Goal: Information Seeking & Learning: Find specific fact

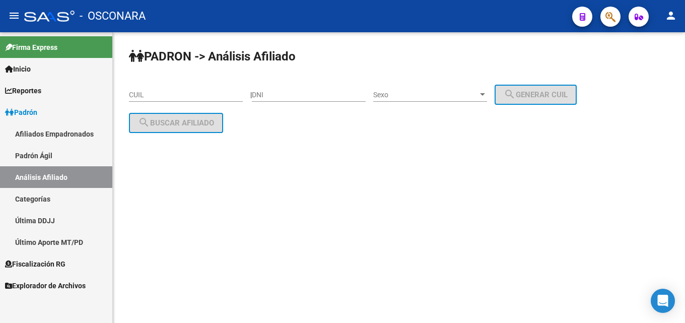
click at [370, 254] on mat-sidenav-content "PADRON -> Análisis Afiliado CUIL | DNI Sexo Sexo search Generar CUIL search Bus…" at bounding box center [399, 177] width 572 height 290
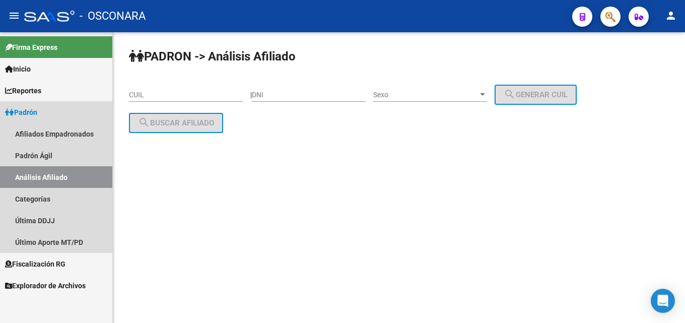
click at [26, 112] on span "Padrón" at bounding box center [21, 112] width 32 height 11
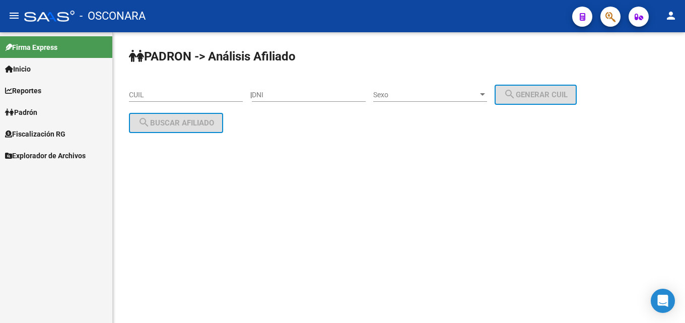
click at [28, 131] on span "Fiscalización RG" at bounding box center [35, 133] width 60 height 11
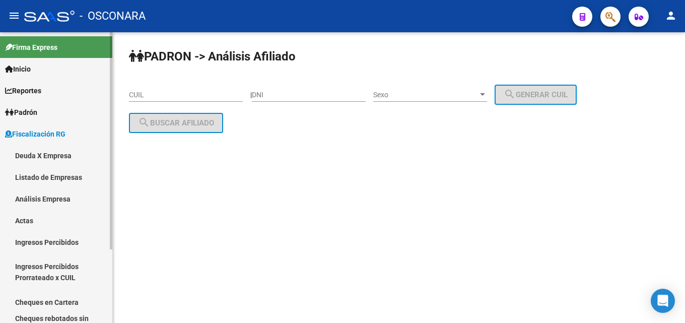
click at [46, 201] on link "Análisis Empresa" at bounding box center [56, 199] width 112 height 22
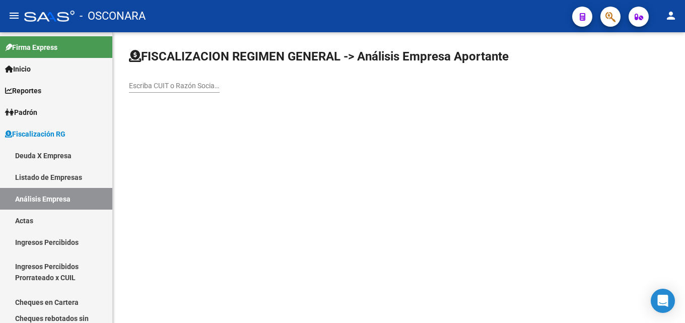
click at [162, 91] on div "Escriba CUIT o Razón Social para buscar" at bounding box center [174, 82] width 91 height 20
click at [166, 85] on input "Escriba CUIT o Razón Social para buscar" at bounding box center [174, 86] width 91 height 9
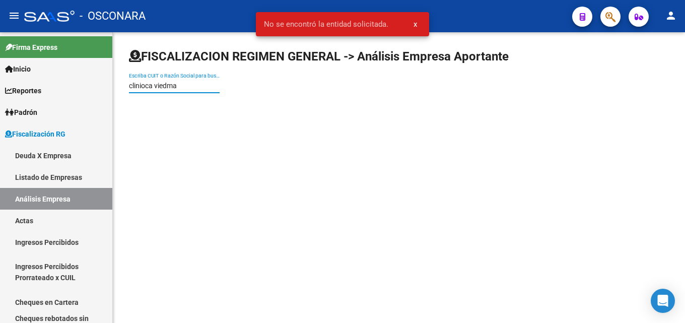
click at [146, 86] on input "clinioca viedma" at bounding box center [174, 86] width 91 height 9
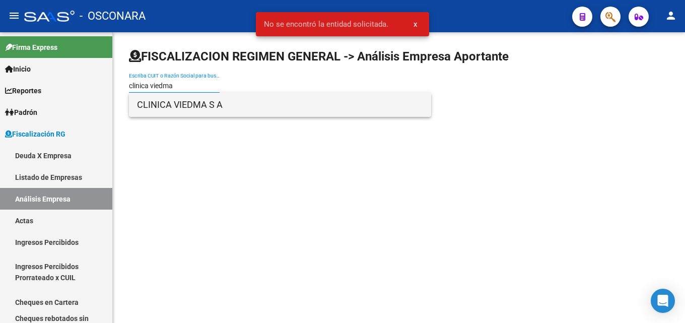
type input "clinica viedma"
click at [162, 107] on span "CLINICA VIEDMA S A" at bounding box center [280, 105] width 286 height 24
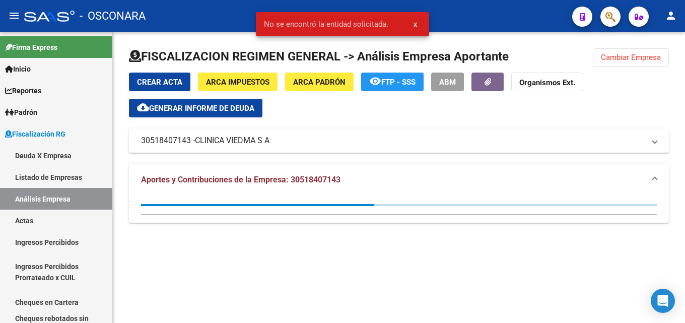
click at [306, 86] on span "ARCA Padrón" at bounding box center [319, 82] width 52 height 9
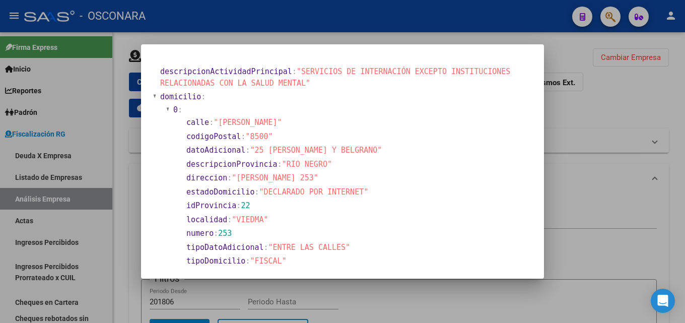
click at [620, 121] on div at bounding box center [342, 161] width 685 height 323
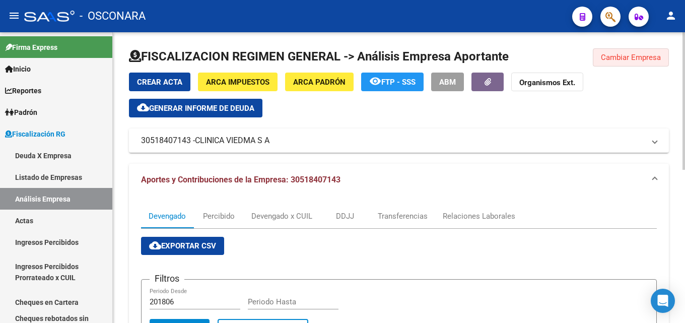
click at [620, 53] on span "Cambiar Empresa" at bounding box center [631, 57] width 60 height 9
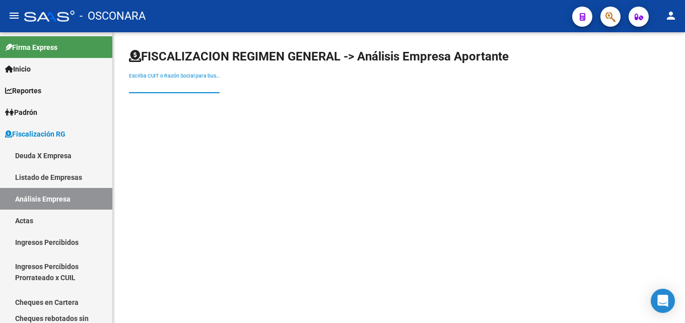
click at [182, 86] on input "Escriba CUIT o Razón Social para buscar" at bounding box center [174, 86] width 91 height 9
paste input "ASISTENCIA PEDIATRICA SAN [PERSON_NAME]"
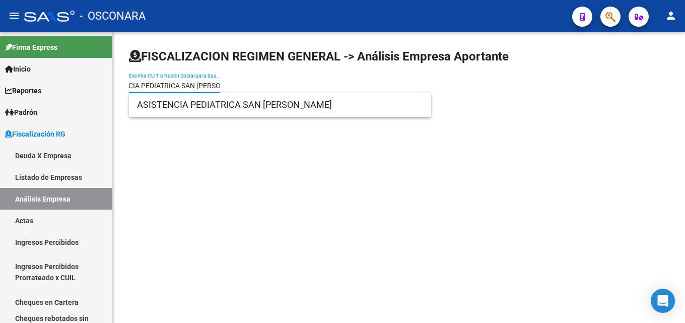
type input "ASISTENCIA PEDIATRICA SAN [PERSON_NAME]"
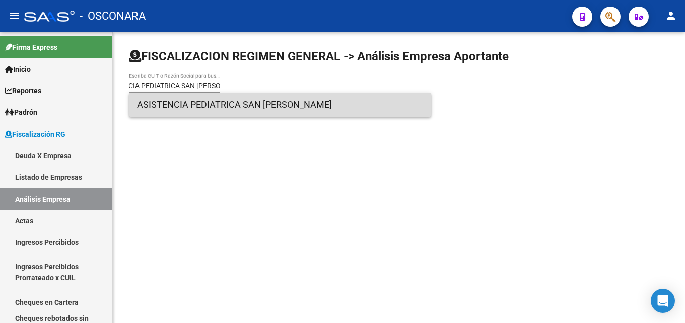
click at [181, 99] on span "ASISTENCIA PEDIATRICA SAN [PERSON_NAME]" at bounding box center [280, 105] width 286 height 24
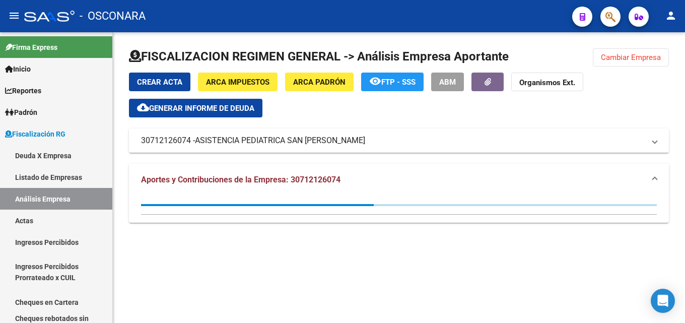
click at [194, 108] on span "Generar informe de deuda" at bounding box center [201, 108] width 105 height 9
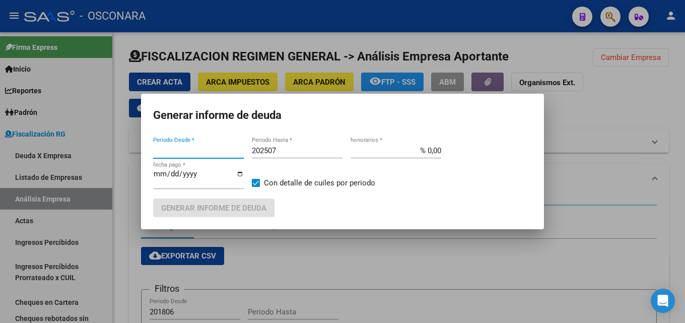
type input "201806"
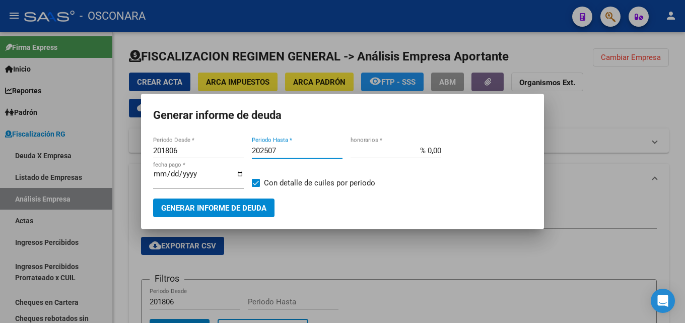
click at [283, 148] on input "202507" at bounding box center [297, 150] width 91 height 9
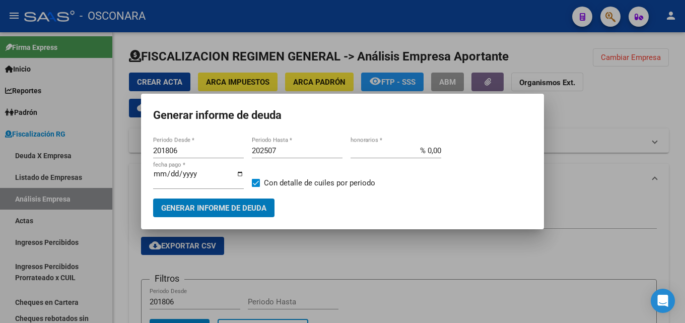
click at [283, 147] on input "202507" at bounding box center [297, 150] width 91 height 9
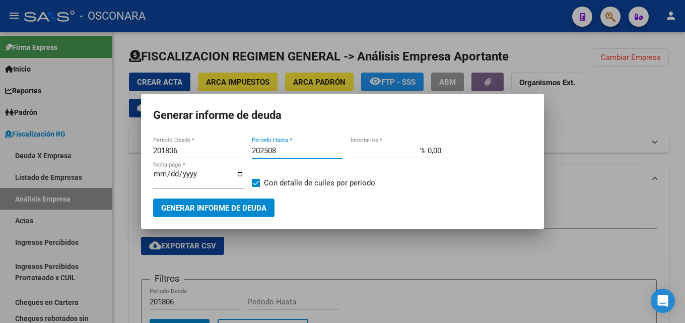
type input "202508"
type input "% 15,00"
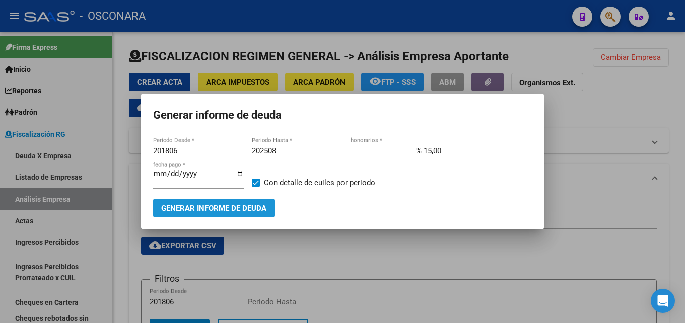
click at [243, 199] on button "Generar informe de deuda" at bounding box center [213, 207] width 121 height 19
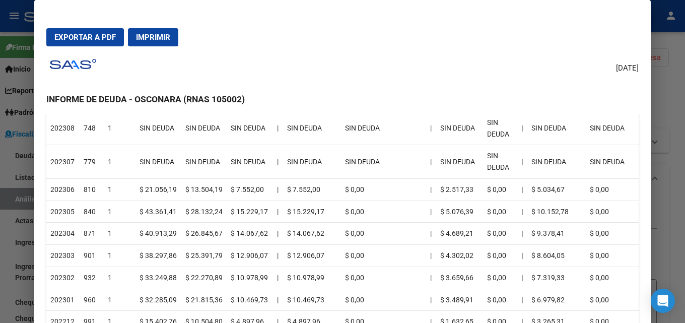
scroll to position [352, 0]
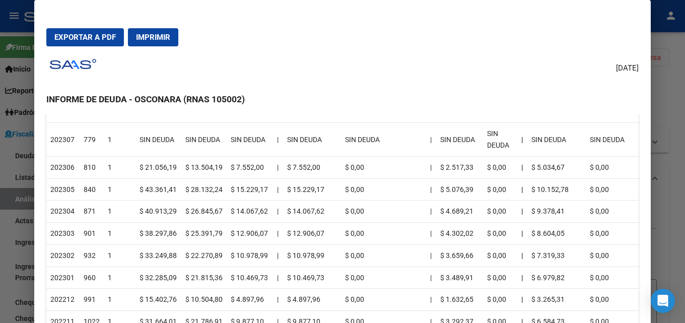
click at [677, 120] on div at bounding box center [342, 161] width 685 height 323
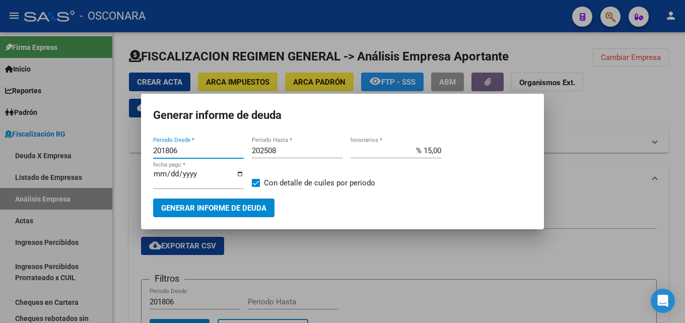
drag, startPoint x: 191, startPoint y: 149, endPoint x: 57, endPoint y: 161, distance: 134.9
click at [52, 160] on div "Generar informe de deuda 201806 Periodo Desde * 202508 Periodo Hasta * % 15,00 …" at bounding box center [342, 161] width 685 height 323
drag, startPoint x: 286, startPoint y: 153, endPoint x: 24, endPoint y: 180, distance: 263.2
click at [43, 179] on div "Generar informe de deuda 201806 Periodo Desde * 202508 Periodo Hasta * % 15,00 …" at bounding box center [342, 161] width 685 height 323
type input "201912"
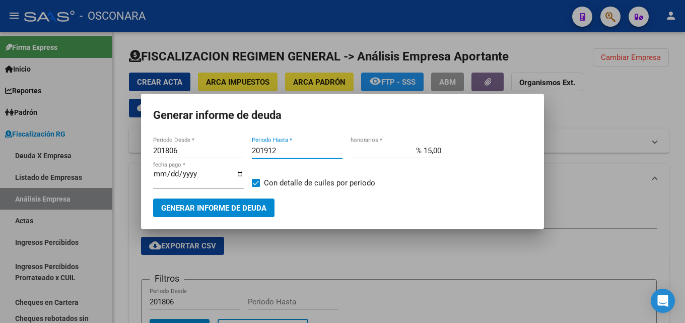
click at [224, 203] on span "Generar informe de deuda" at bounding box center [213, 207] width 105 height 9
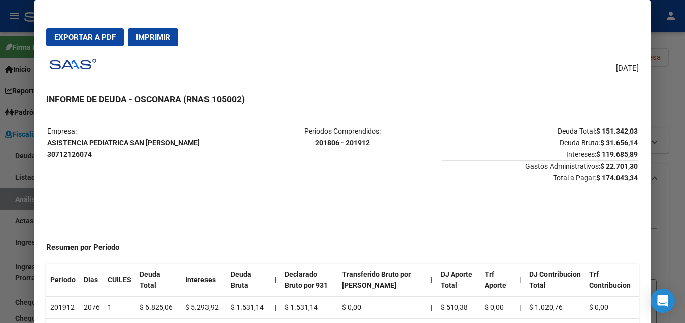
click at [677, 121] on div at bounding box center [342, 161] width 685 height 323
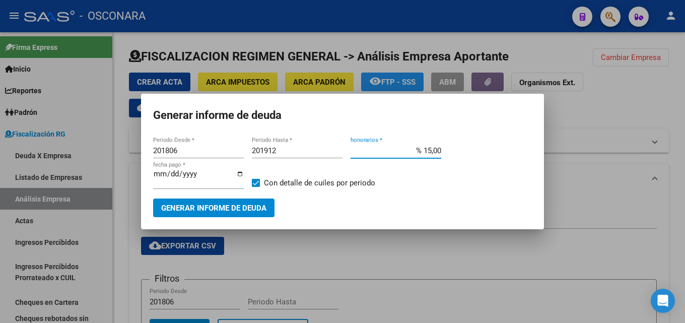
drag, startPoint x: 426, startPoint y: 147, endPoint x: 480, endPoint y: 145, distance: 53.9
click at [472, 145] on div "201806 Periodo Desde * 201912 Periodo Hasta * % 15,00 honorarios * [DATE] fecha…" at bounding box center [342, 170] width 379 height 55
type input "% 0,00"
click at [238, 210] on span "Generar informe de deuda" at bounding box center [213, 207] width 105 height 9
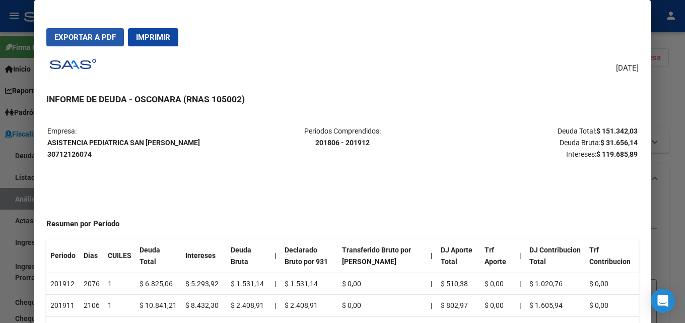
click at [105, 41] on span "Exportar a PDF" at bounding box center [84, 37] width 61 height 9
click at [677, 122] on div at bounding box center [342, 161] width 685 height 323
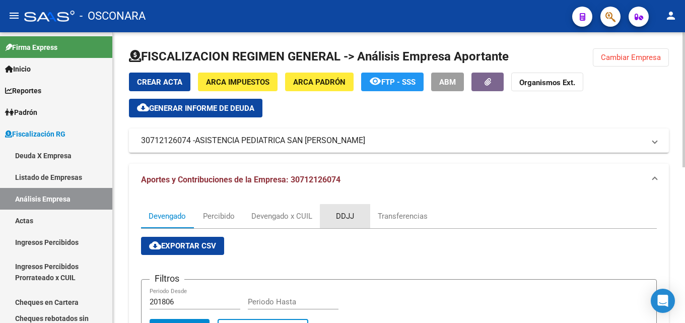
click at [355, 218] on div "DDJJ" at bounding box center [345, 216] width 50 height 24
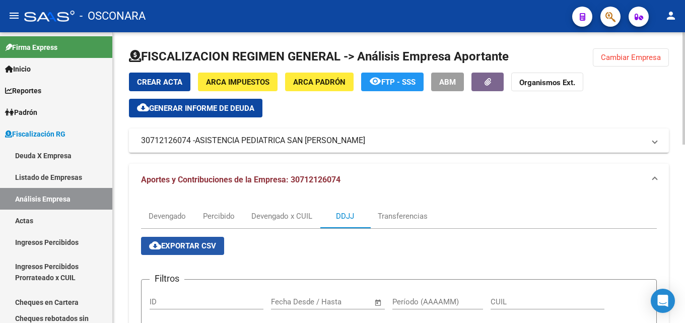
click at [210, 246] on span "cloud_download Exportar CSV" at bounding box center [182, 245] width 67 height 9
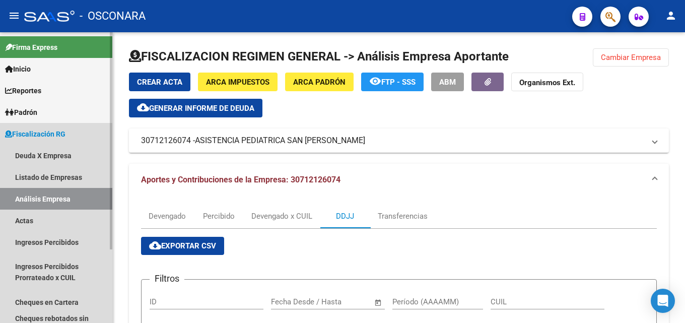
click at [38, 197] on link "Análisis Empresa" at bounding box center [56, 199] width 112 height 22
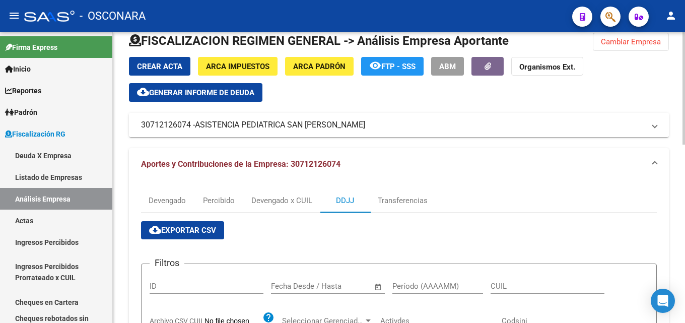
scroll to position [0, 0]
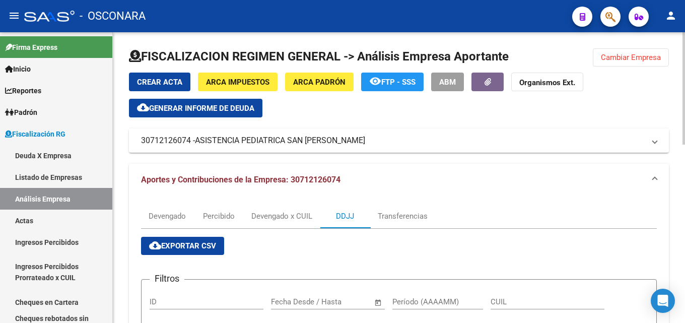
click at [619, 55] on span "Cambiar Empresa" at bounding box center [631, 57] width 60 height 9
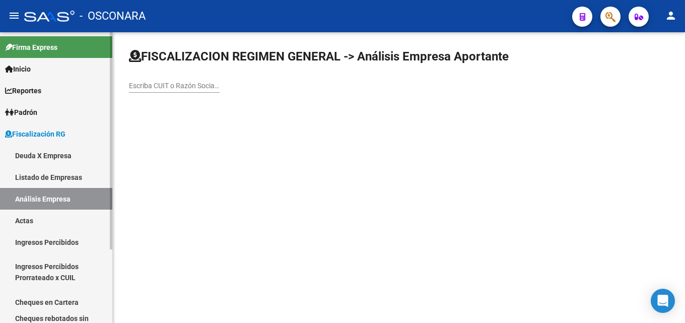
click at [65, 155] on link "Deuda X Empresa" at bounding box center [56, 155] width 112 height 22
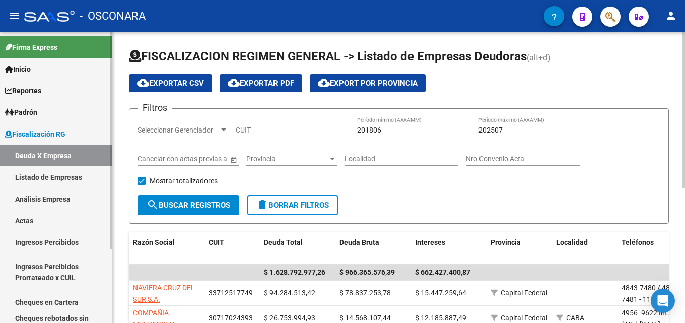
drag, startPoint x: 36, startPoint y: 198, endPoint x: 122, endPoint y: 116, distance: 118.9
click at [36, 198] on link "Análisis Empresa" at bounding box center [56, 199] width 112 height 22
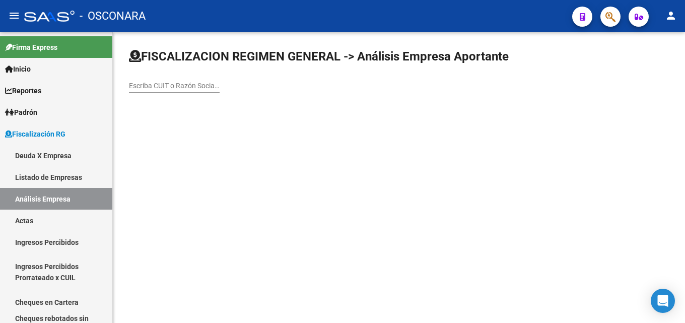
click at [174, 87] on input "Escriba CUIT o Razón Social para buscar" at bounding box center [174, 86] width 91 height 9
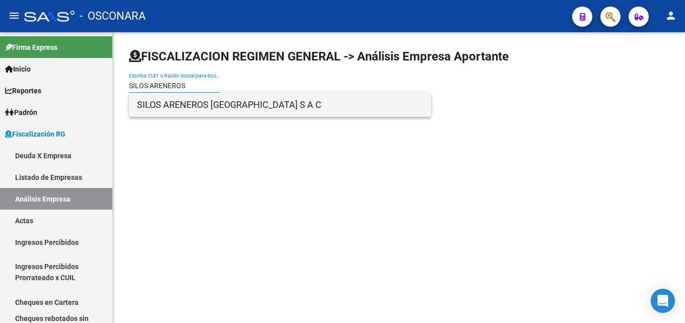
type input "SILOS ARENEROS"
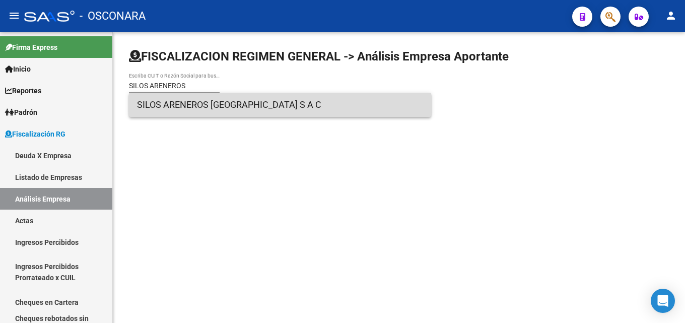
click at [178, 103] on span "SILOS ARENEROS [GEOGRAPHIC_DATA] S A C" at bounding box center [280, 105] width 286 height 24
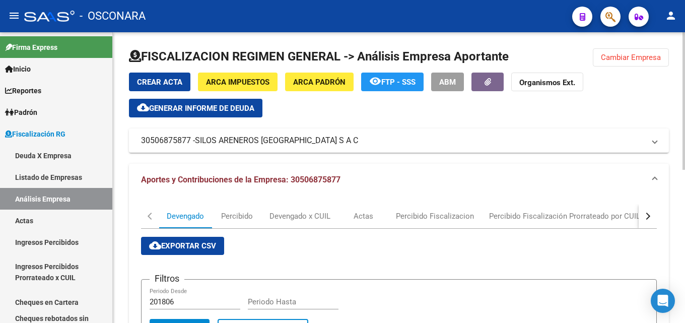
click at [219, 110] on span "Generar informe de deuda" at bounding box center [201, 108] width 105 height 9
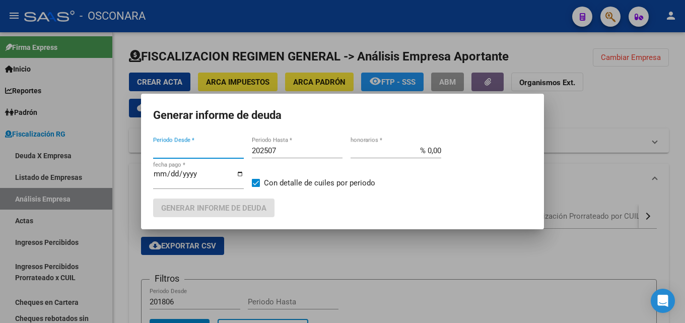
type input "201909"
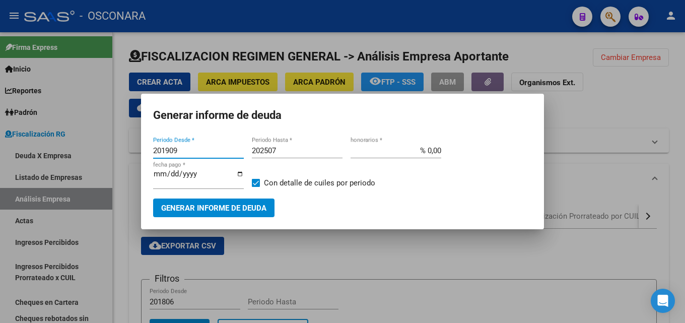
click at [279, 151] on input "202507" at bounding box center [297, 150] width 91 height 9
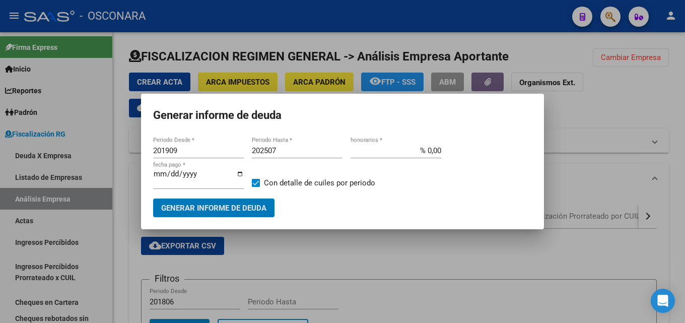
click at [279, 151] on input "202507" at bounding box center [297, 150] width 91 height 9
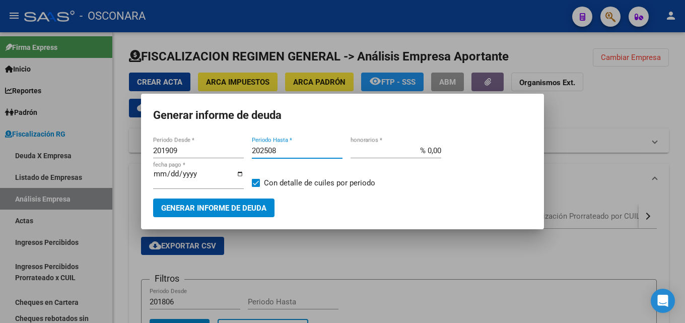
type input "202508"
type input "% 15,00"
click at [223, 207] on span "Generar informe de deuda" at bounding box center [213, 207] width 105 height 9
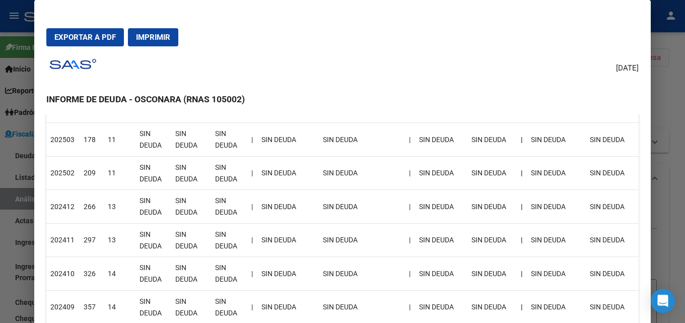
scroll to position [50, 0]
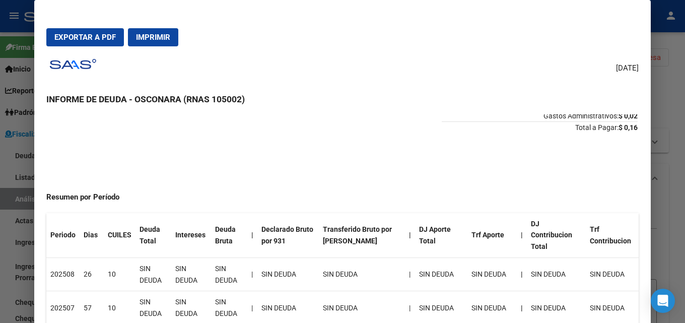
click at [677, 130] on div at bounding box center [342, 161] width 685 height 323
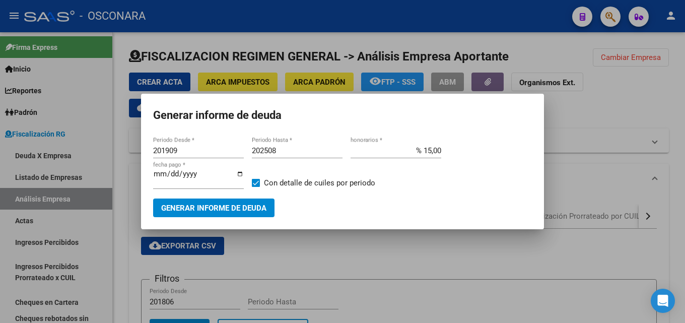
click at [677, 130] on div at bounding box center [342, 161] width 685 height 323
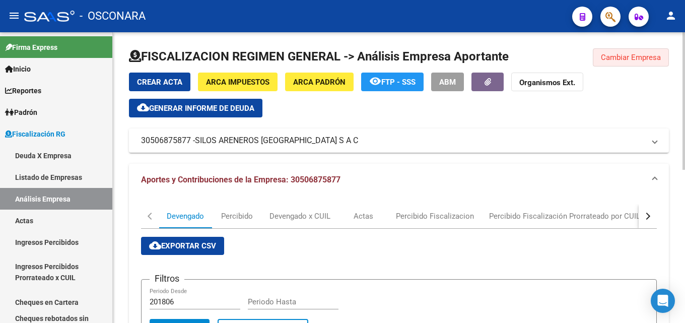
click at [650, 54] on span "Cambiar Empresa" at bounding box center [631, 57] width 60 height 9
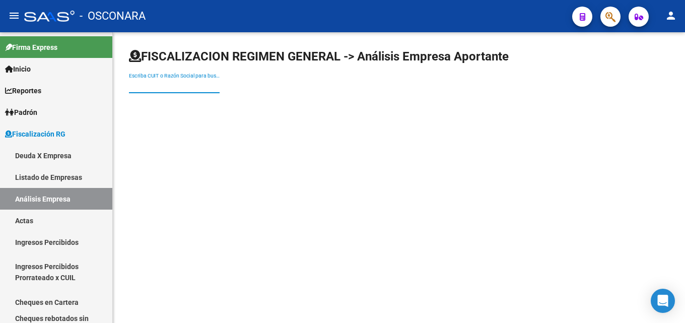
click at [181, 85] on input "Escriba CUIT o Razón Social para buscar" at bounding box center [174, 86] width 91 height 9
click at [28, 99] on link "Reportes" at bounding box center [56, 91] width 112 height 22
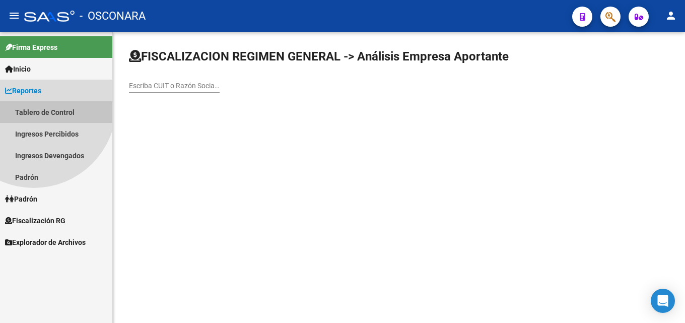
click at [34, 105] on link "Tablero de Control" at bounding box center [56, 112] width 112 height 22
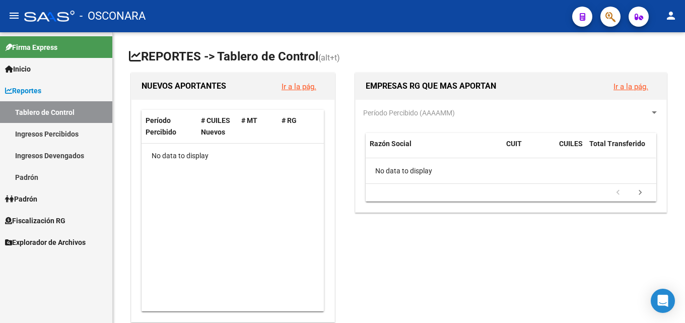
click at [34, 90] on span "Reportes" at bounding box center [23, 90] width 36 height 11
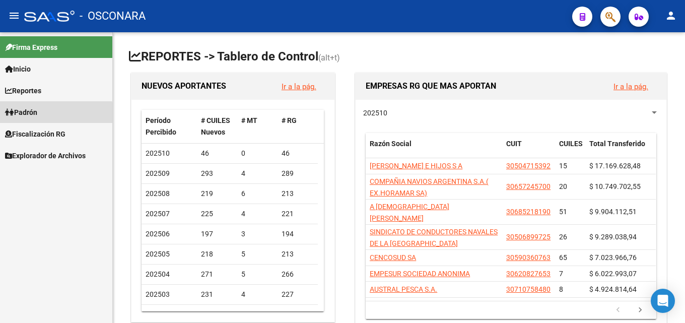
click at [43, 114] on link "Padrón" at bounding box center [56, 112] width 112 height 22
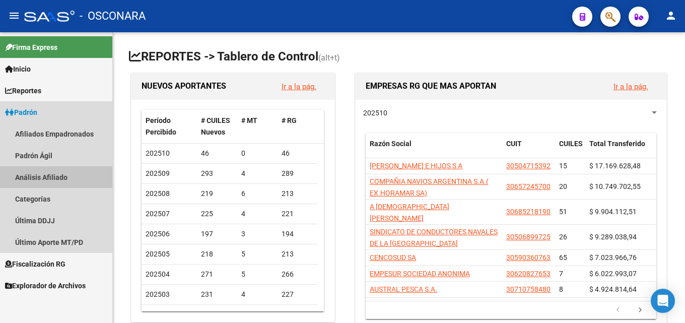
drag, startPoint x: 35, startPoint y: 179, endPoint x: 126, endPoint y: 137, distance: 99.8
click at [36, 178] on link "Análisis Afiliado" at bounding box center [56, 177] width 112 height 22
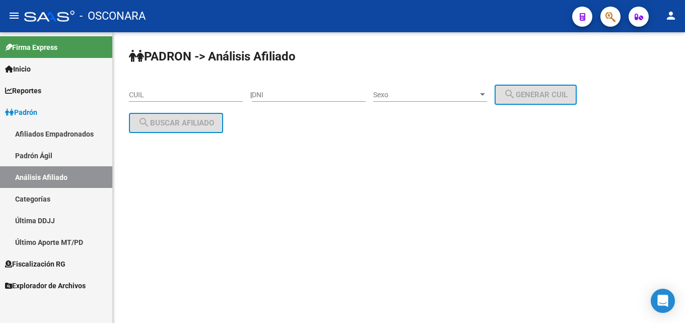
click at [174, 89] on div "CUIL" at bounding box center [186, 92] width 114 height 20
click at [280, 95] on input "DNI" at bounding box center [309, 95] width 114 height 9
drag, startPoint x: 289, startPoint y: 92, endPoint x: 320, endPoint y: 97, distance: 31.1
click at [292, 92] on input "37789431" at bounding box center [309, 95] width 114 height 9
type input "37789481"
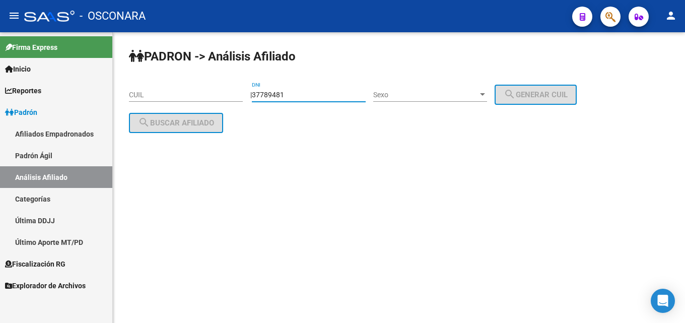
click at [420, 91] on span "Sexo" at bounding box center [425, 95] width 105 height 9
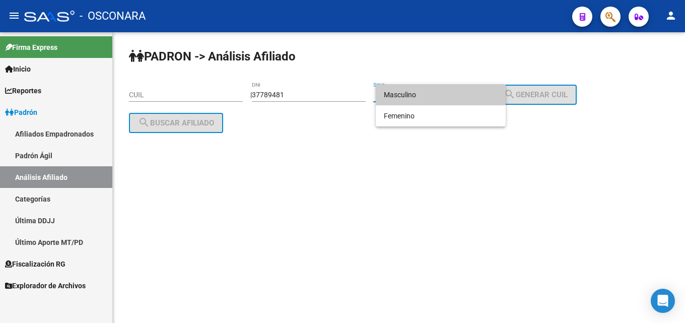
click at [421, 98] on span "Masculino" at bounding box center [441, 94] width 114 height 21
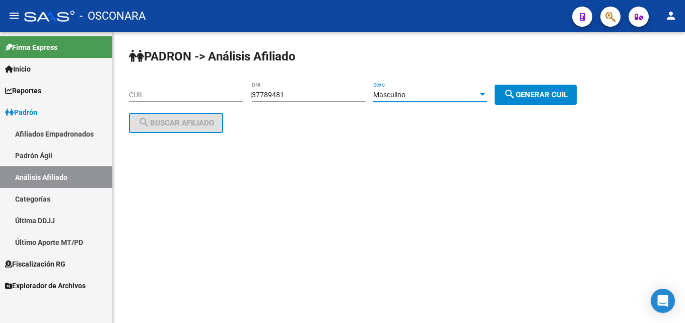
click at [533, 98] on span "search Generar CUIL" at bounding box center [535, 94] width 64 height 9
type input "20-37789481-3"
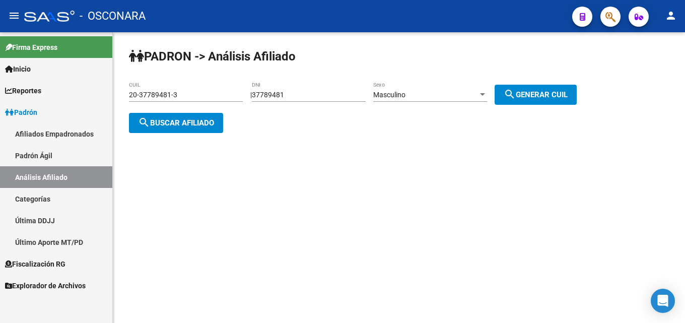
click at [148, 117] on mat-icon "search" at bounding box center [144, 122] width 12 height 12
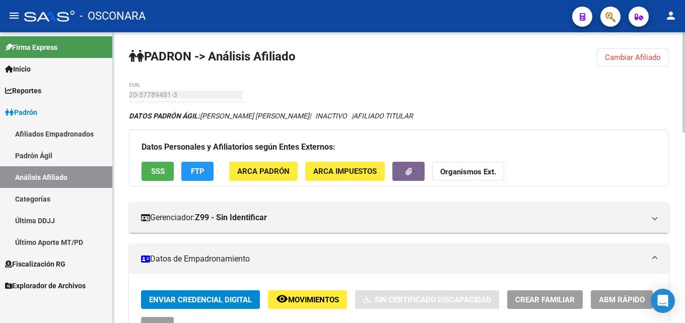
click at [158, 170] on span "SSS" at bounding box center [158, 171] width 14 height 9
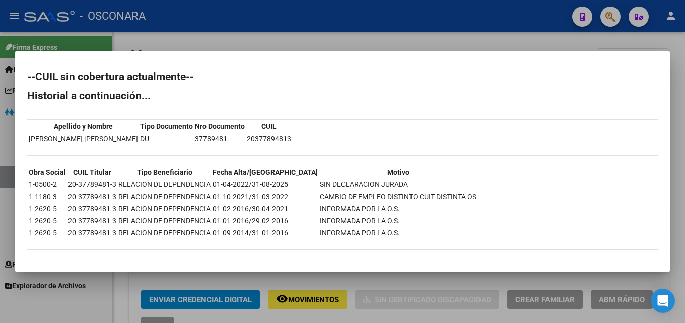
click at [369, 40] on div at bounding box center [342, 161] width 685 height 323
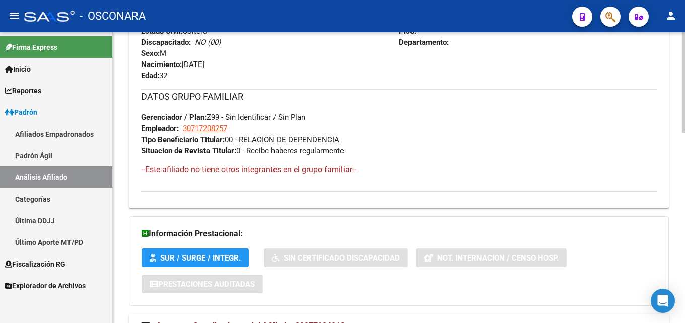
scroll to position [554, 0]
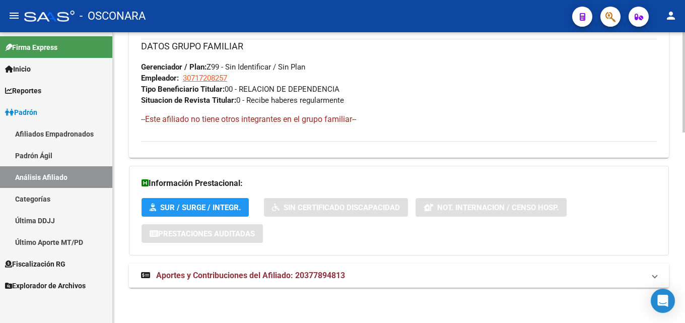
click at [209, 271] on span "Aportes y Contribuciones del Afiliado: 20377894813" at bounding box center [250, 275] width 189 height 10
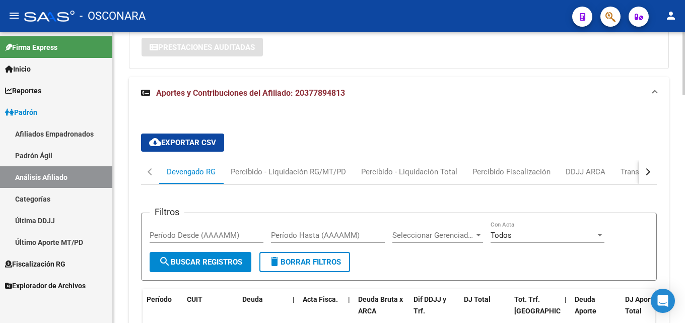
scroll to position [856, 0]
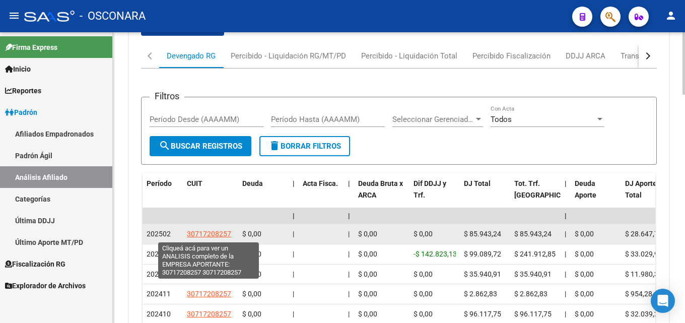
click at [216, 233] on span "30717208257" at bounding box center [209, 234] width 44 height 8
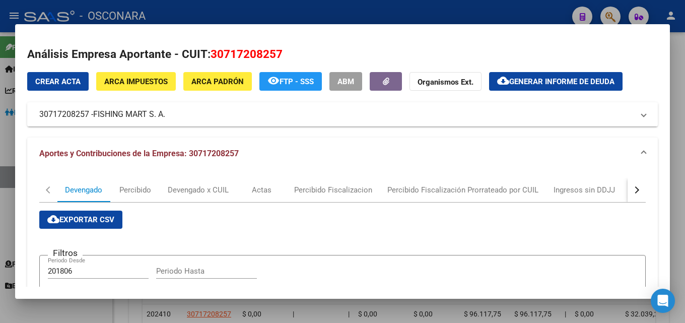
drag, startPoint x: 95, startPoint y: 111, endPoint x: 166, endPoint y: 115, distance: 71.1
click at [165, 115] on span "FISHING MART S. A." at bounding box center [129, 114] width 72 height 12
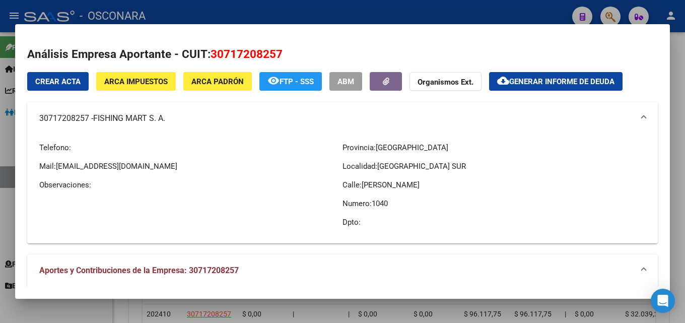
click at [260, 17] on div at bounding box center [342, 161] width 685 height 323
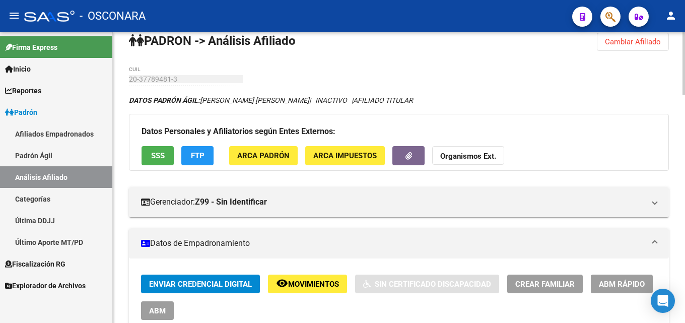
scroll to position [0, 0]
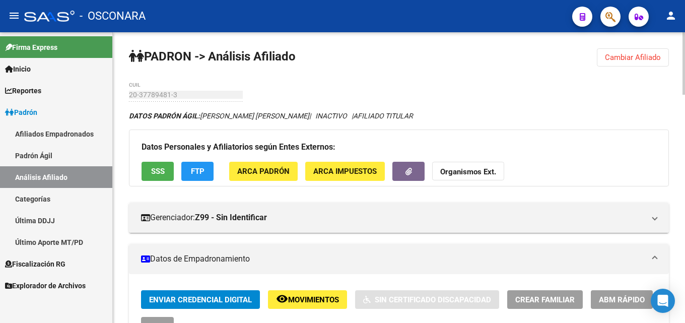
click at [167, 164] on button "SSS" at bounding box center [157, 171] width 32 height 19
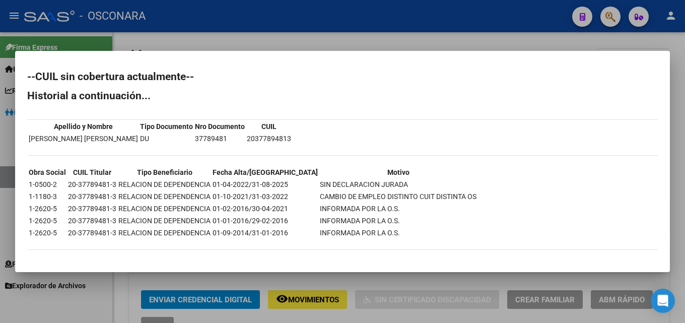
drag, startPoint x: 242, startPoint y: 184, endPoint x: 359, endPoint y: 188, distance: 116.9
click at [359, 188] on tr "1-0500-2 20-37789481-3 RELACION DE DEPENDENCIA 01-04-2022/31-08-2025 SIN DECLAR…" at bounding box center [252, 184] width 448 height 11
click at [359, 188] on td "SIN DECLARACION JURADA" at bounding box center [398, 184] width 158 height 11
click at [263, 27] on div at bounding box center [342, 161] width 685 height 323
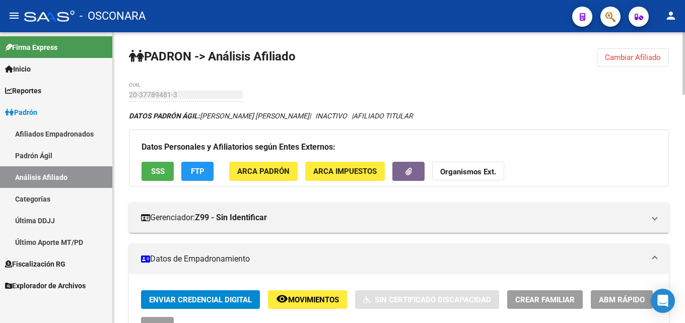
click at [154, 174] on span "SSS" at bounding box center [158, 171] width 14 height 9
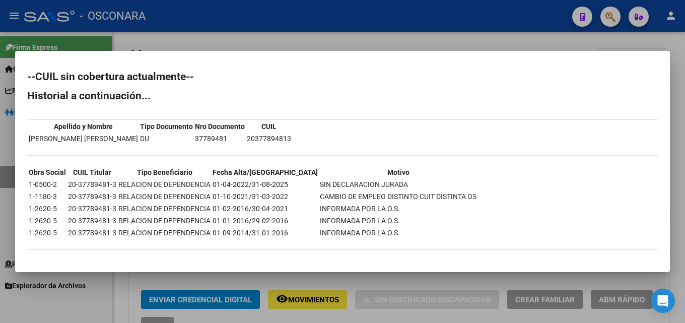
click at [253, 36] on div at bounding box center [342, 161] width 685 height 323
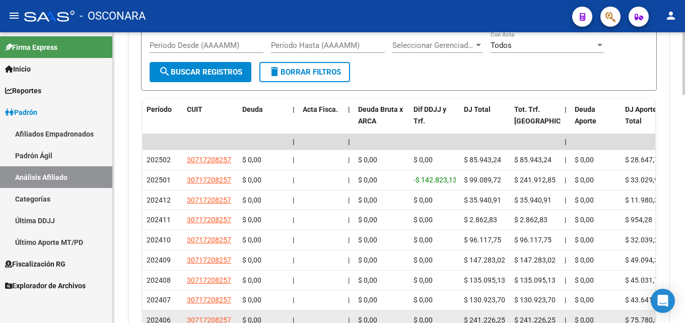
scroll to position [1057, 0]
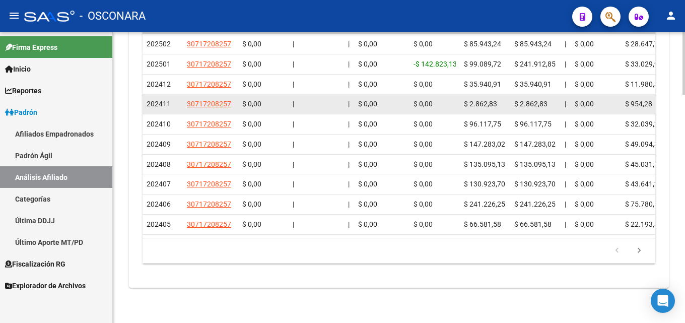
drag, startPoint x: 233, startPoint y: 94, endPoint x: 185, endPoint y: 92, distance: 48.3
click at [185, 94] on datatable-body-cell "30717208257" at bounding box center [210, 104] width 55 height 20
copy span "30717208257"
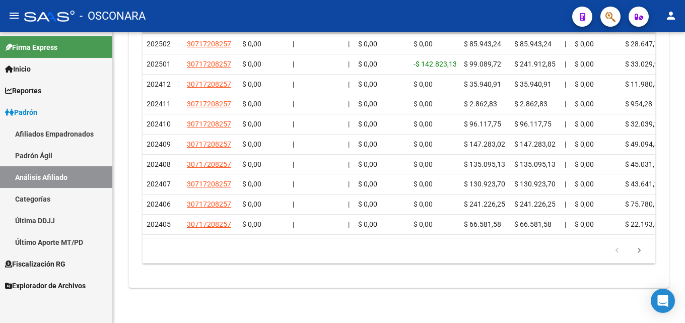
click at [21, 108] on span "Padrón" at bounding box center [21, 112] width 32 height 11
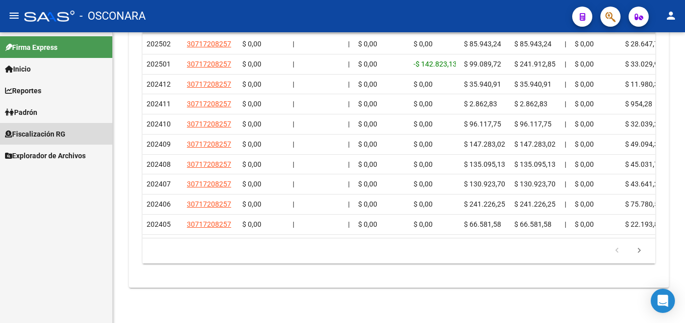
click at [34, 134] on span "Fiscalización RG" at bounding box center [35, 133] width 60 height 11
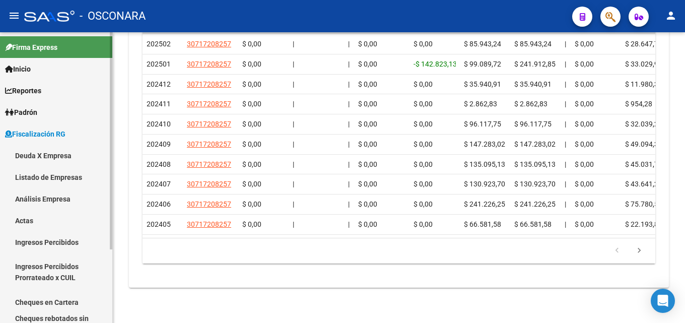
click at [41, 197] on link "Análisis Empresa" at bounding box center [56, 199] width 112 height 22
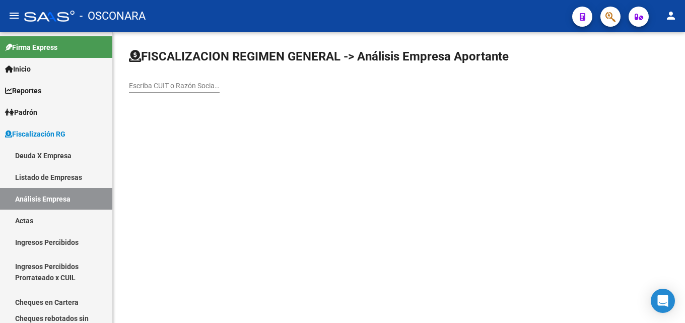
click at [150, 86] on input "Escriba CUIT o Razón Social para buscar" at bounding box center [174, 86] width 91 height 9
paste input "30717208257"
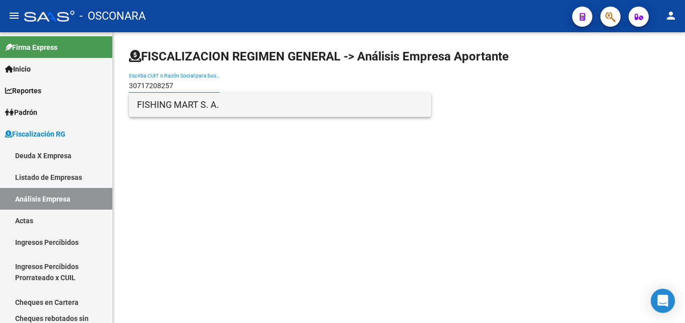
type input "30717208257"
click at [188, 103] on span "FISHING MART S. A." at bounding box center [280, 105] width 286 height 24
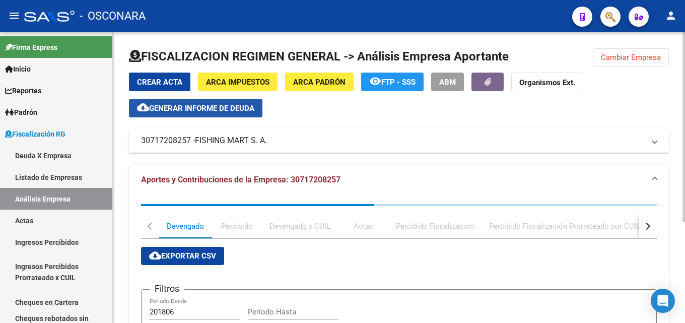
click at [236, 110] on span "Generar informe de deuda" at bounding box center [201, 108] width 105 height 9
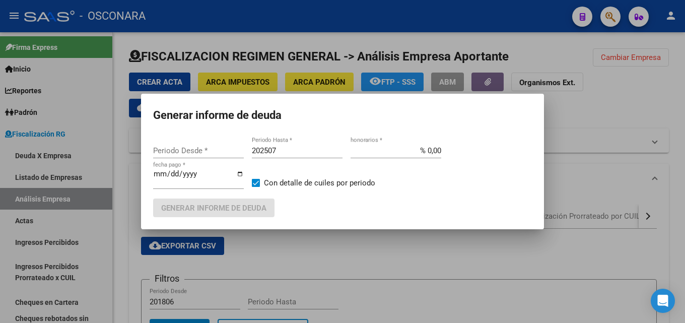
type input "202307"
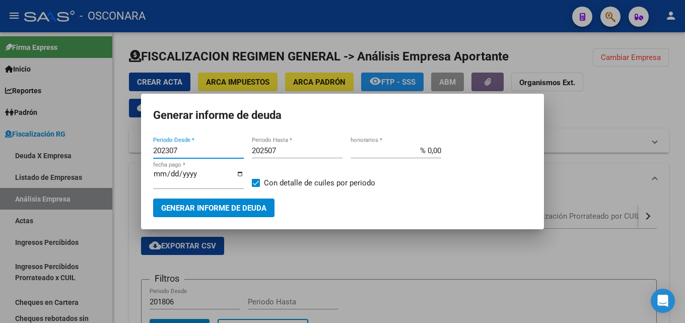
click at [295, 149] on input "202507" at bounding box center [297, 150] width 91 height 9
type input "202508"
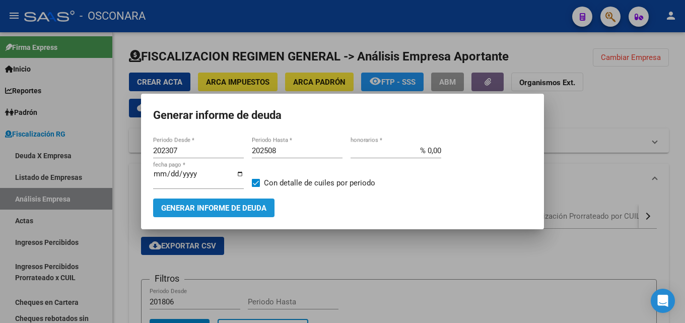
click at [263, 210] on span "Generar informe de deuda" at bounding box center [213, 207] width 105 height 9
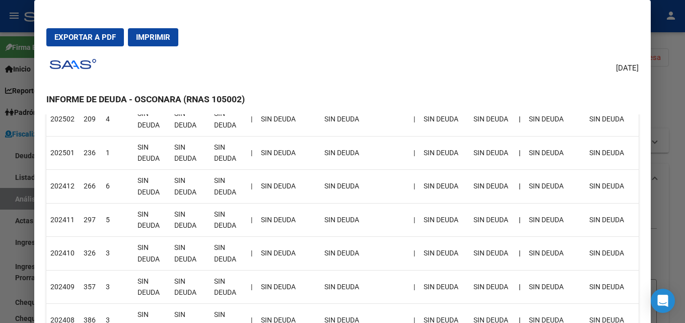
scroll to position [50, 0]
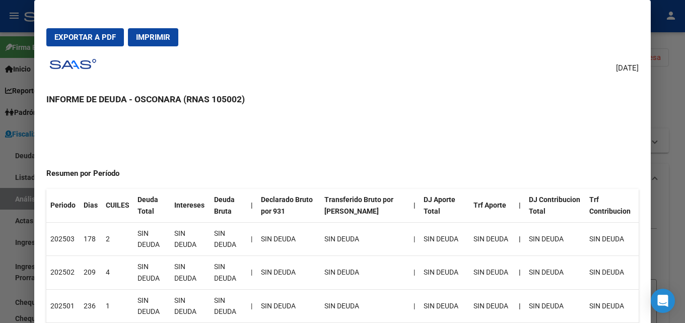
drag, startPoint x: 59, startPoint y: 233, endPoint x: 314, endPoint y: 234, distance: 254.7
click at [314, 234] on tr "202503 178 2 SIN DEUDA SIN DEUDA SIN DEUDA | SIN DEUDA SIN DEUDA | SIN DEUDA SI…" at bounding box center [342, 239] width 592 height 34
click at [314, 234] on td "SIN DEUDA" at bounding box center [288, 239] width 63 height 34
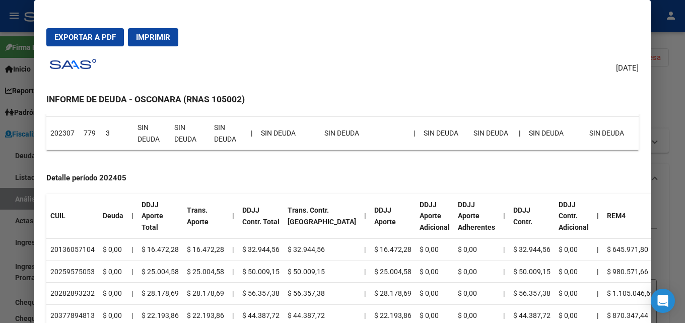
scroll to position [821, 0]
drag, startPoint x: 64, startPoint y: 242, endPoint x: 113, endPoint y: 288, distance: 66.9
click at [113, 288] on table "CUIL Deuda | DDJJ Aporte Total Trans. Aporte | DDJJ Contr. Total Trans. Contr. …" at bounding box center [379, 260] width 667 height 133
drag, startPoint x: 66, startPoint y: 308, endPoint x: 162, endPoint y: 299, distance: 95.6
click at [162, 305] on tr "20377894813 $ 0,00 | $ 22.193,86 $ 22.193,86 | $ 44.387,72 $ 44.387,72 | $ 22.1…" at bounding box center [379, 316] width 667 height 22
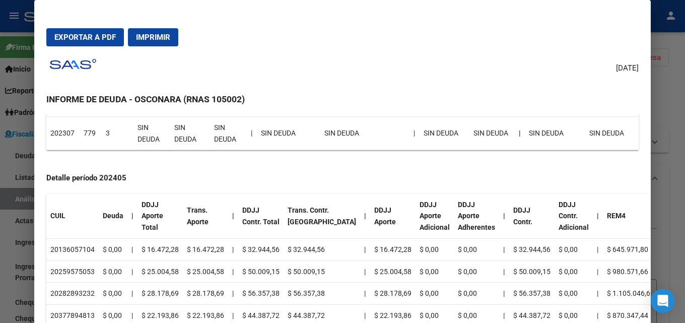
click at [162, 305] on td "$ 22.193,86" at bounding box center [159, 316] width 45 height 22
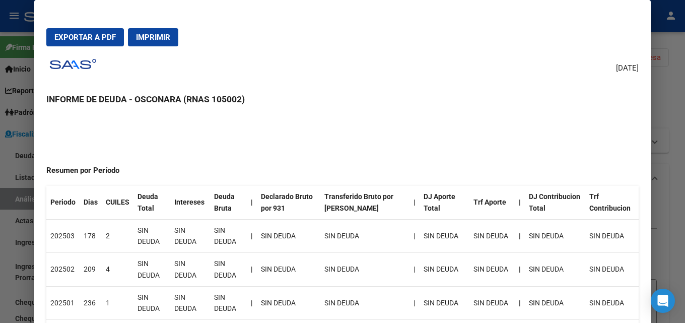
scroll to position [50, 0]
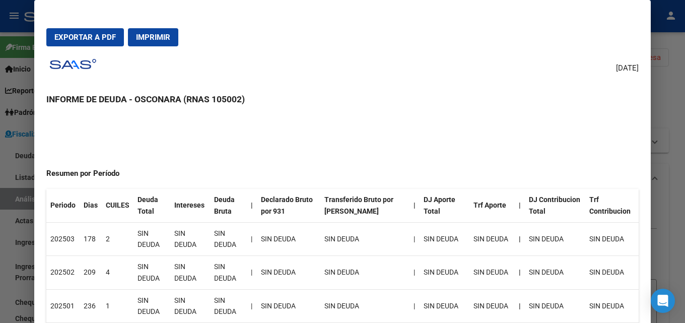
click at [675, 38] on div at bounding box center [342, 161] width 685 height 323
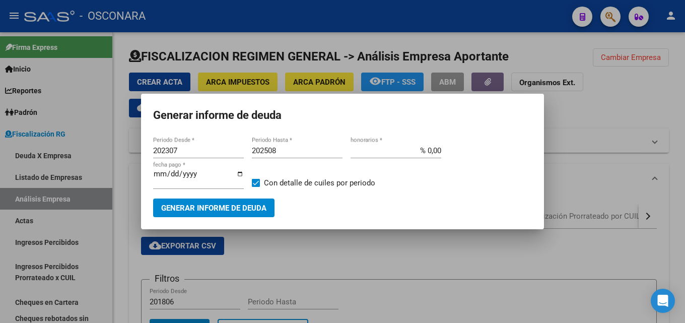
click at [677, 138] on div at bounding box center [342, 161] width 685 height 323
